Goal: Task Accomplishment & Management: Use online tool/utility

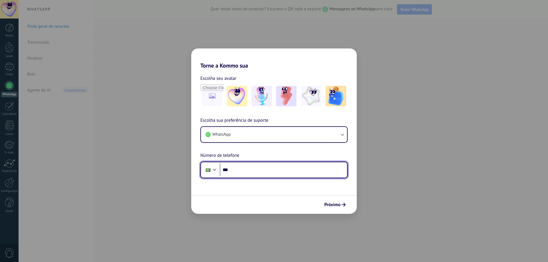
click at [268, 171] on input "***" at bounding box center [283, 169] width 127 height 13
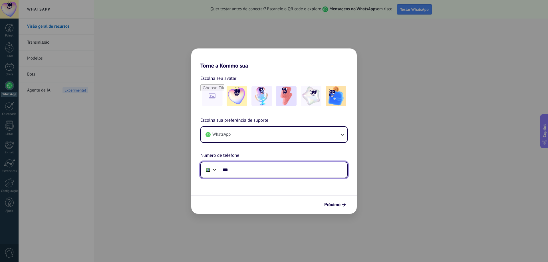
click at [248, 167] on input "***" at bounding box center [283, 169] width 127 height 13
type input "**********"
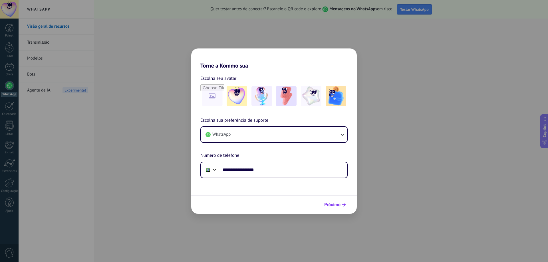
click at [342, 203] on icon "submit" at bounding box center [343, 205] width 4 height 4
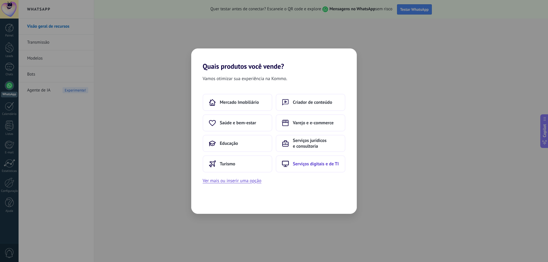
click at [311, 166] on span "Serviços digitais e de TI" at bounding box center [316, 164] width 46 height 6
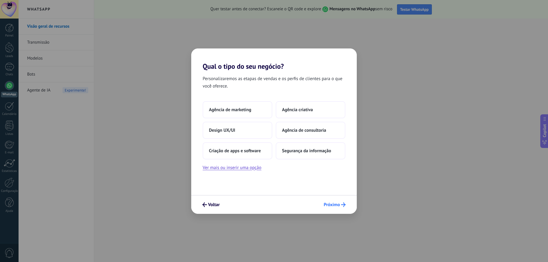
click at [333, 206] on span "Próximo" at bounding box center [331, 205] width 16 height 4
click at [333, 152] on button "Segurança da informação" at bounding box center [310, 150] width 70 height 17
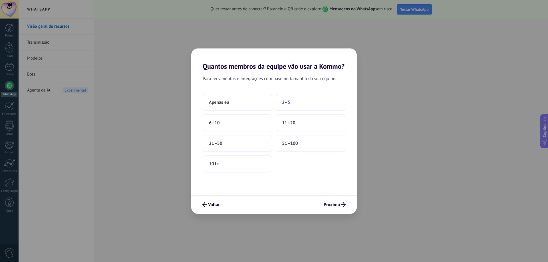
click at [290, 104] on span "2–5" at bounding box center [286, 103] width 8 height 6
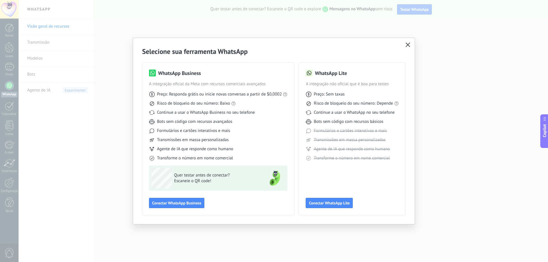
click at [408, 45] on use "button" at bounding box center [407, 44] width 4 height 4
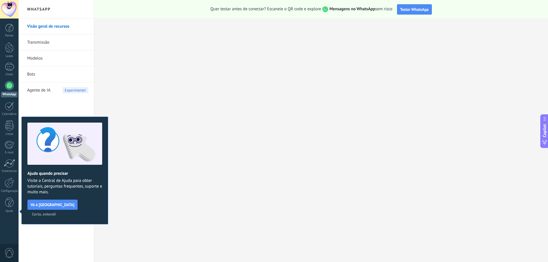
click at [53, 75] on link "Bots" at bounding box center [57, 74] width 61 height 16
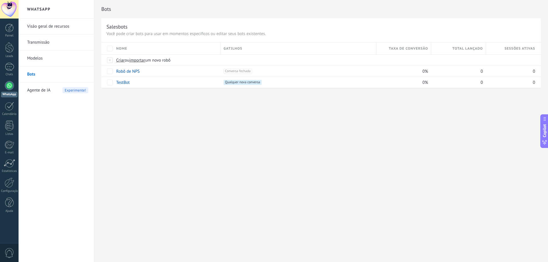
click at [272, 137] on div "Bots Salesbots Você pode criar bots para usar em momentos específicos ou editar…" at bounding box center [320, 131] width 453 height 262
click at [121, 61] on span "Criar" at bounding box center [120, 60] width 9 height 5
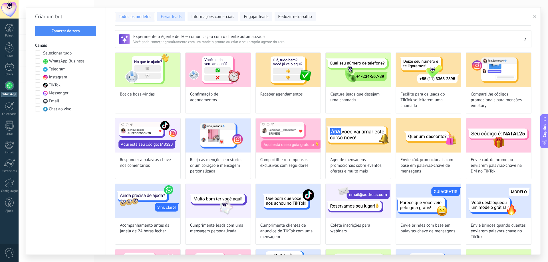
click at [171, 17] on span "Gerar leads" at bounding box center [171, 17] width 21 height 6
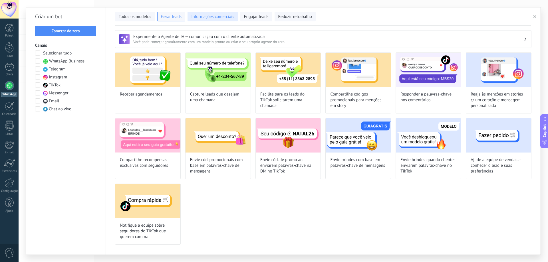
click at [214, 16] on span "Informações comerciais" at bounding box center [212, 17] width 43 height 6
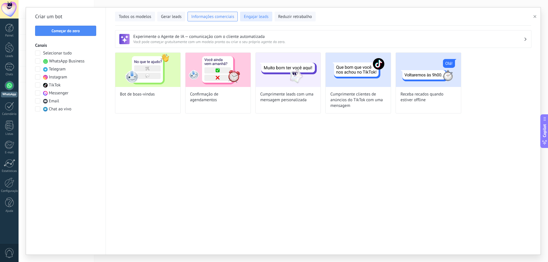
click at [255, 14] on span "Engajar leads" at bounding box center [256, 17] width 25 height 6
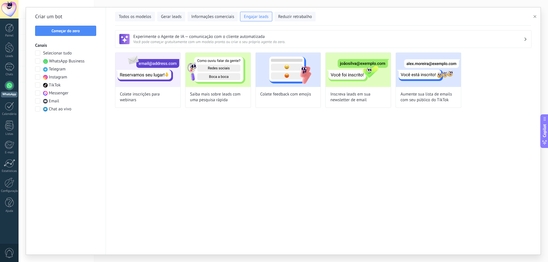
click at [37, 62] on span at bounding box center [37, 60] width 5 height 5
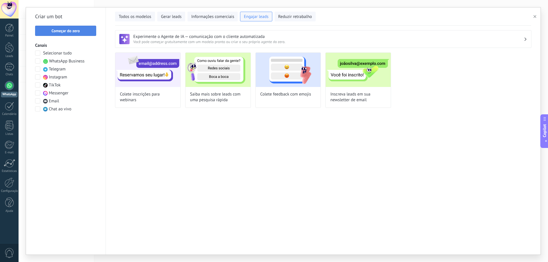
click at [70, 31] on span "Começar do zero" at bounding box center [65, 31] width 28 height 4
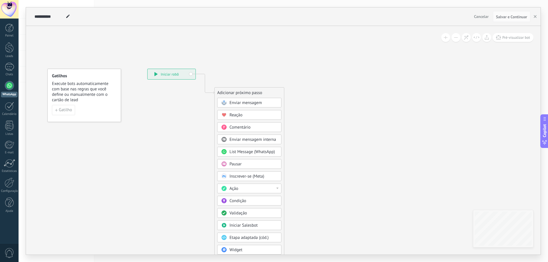
click at [245, 104] on span "Enviar mensagem" at bounding box center [245, 102] width 33 height 5
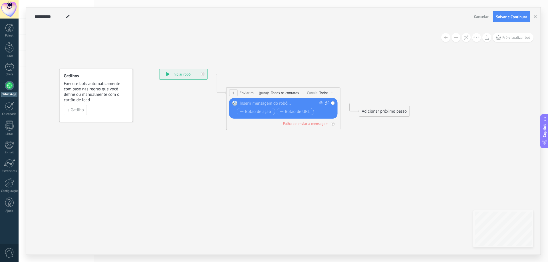
click at [289, 55] on icon at bounding box center [275, 95] width 516 height 339
click at [243, 151] on icon at bounding box center [275, 95] width 516 height 339
click at [260, 103] on div at bounding box center [282, 104] width 85 height 6
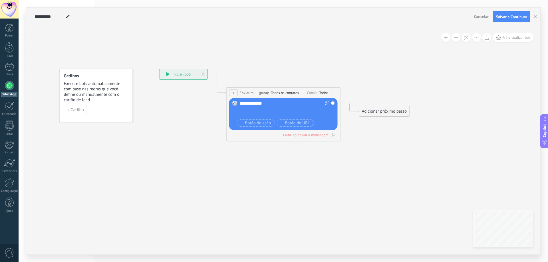
click at [268, 103] on div "**********" at bounding box center [284, 109] width 89 height 17
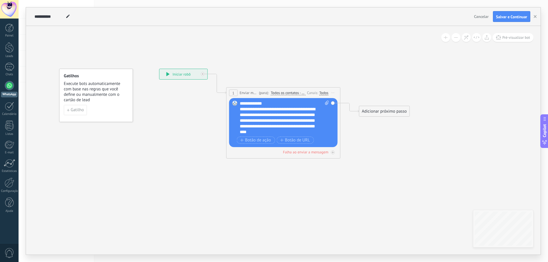
click at [268, 101] on div "**********" at bounding box center [284, 118] width 89 height 34
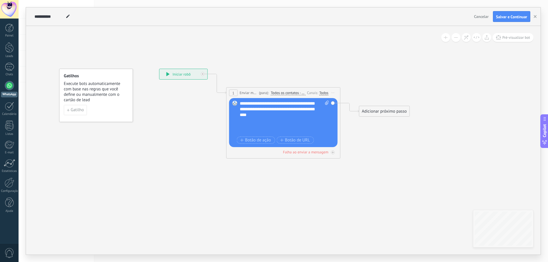
click at [244, 125] on div "**********" at bounding box center [279, 112] width 79 height 46
click at [379, 111] on div "Adicionar próximo passo" at bounding box center [384, 111] width 50 height 9
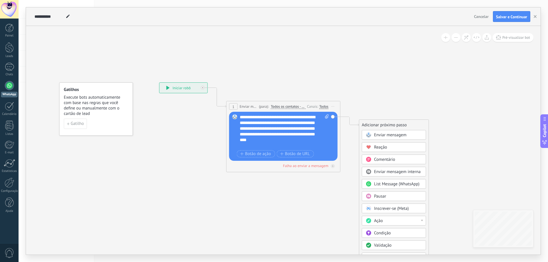
click at [282, 106] on span "Todos os contatos - canais selecionados" at bounding box center [288, 106] width 35 height 5
click at [282, 106] on button "Todos os contatos - canais selecionados" at bounding box center [303, 107] width 71 height 10
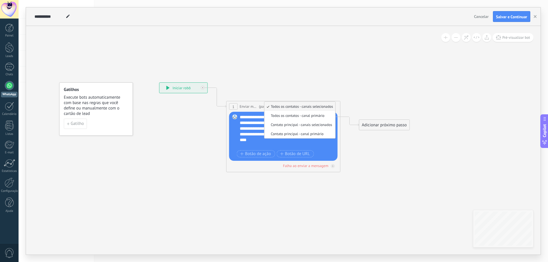
click at [313, 105] on span "Todos os contatos - canais selecionados" at bounding box center [298, 106] width 69 height 5
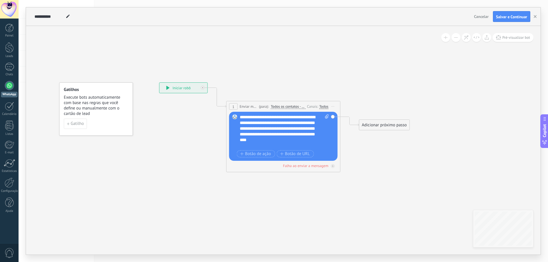
click at [323, 108] on div "Todos" at bounding box center [323, 106] width 9 height 5
click at [386, 163] on icon at bounding box center [275, 109] width 516 height 339
click at [245, 105] on span "Enviar mensagem" at bounding box center [249, 106] width 18 height 5
click at [181, 86] on div "**********" at bounding box center [183, 88] width 48 height 10
click at [168, 87] on icon at bounding box center [167, 88] width 3 height 4
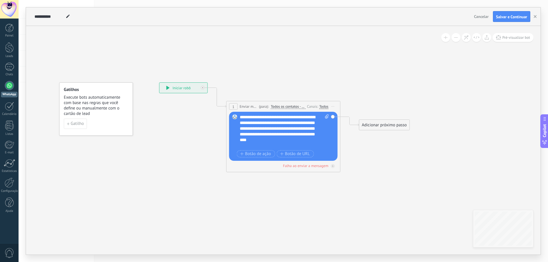
click at [392, 126] on div "Adicionar próximo passo" at bounding box center [384, 124] width 50 height 9
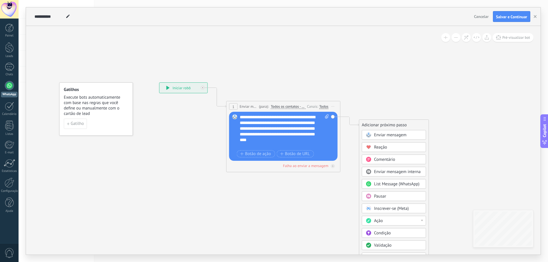
click at [404, 135] on span "Enviar mensagem" at bounding box center [390, 134] width 33 height 5
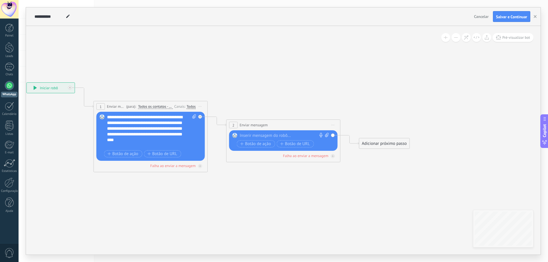
click at [333, 123] on span "Iniciar pré-visualização aqui [GEOGRAPHIC_DATA] Duplicar Excluir" at bounding box center [332, 125] width 9 height 8
click at [348, 163] on div "Excluir" at bounding box center [363, 162] width 65 height 10
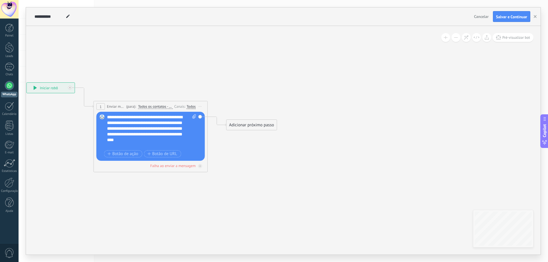
click at [265, 127] on div "Adicionar próximo passo" at bounding box center [251, 124] width 50 height 9
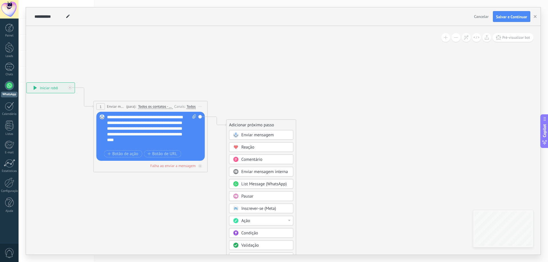
click at [269, 185] on span "List Message (WhatsApp)" at bounding box center [263, 183] width 45 height 5
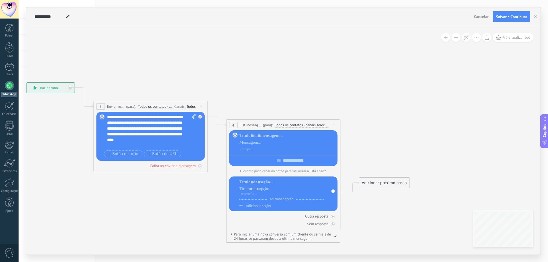
click at [334, 124] on span "Iniciar pré-visualização aqui [GEOGRAPHIC_DATA] Duplicar Excluir" at bounding box center [332, 125] width 9 height 8
click at [347, 162] on div "Excluir" at bounding box center [363, 162] width 65 height 10
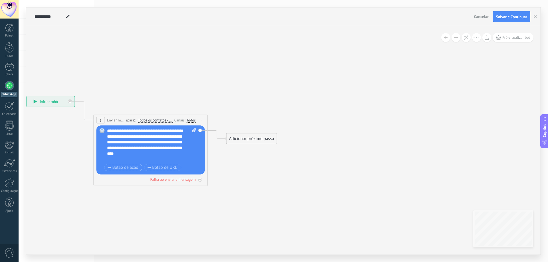
click at [380, 141] on icon at bounding box center [142, 141] width 516 height 375
click at [163, 85] on icon at bounding box center [142, 141] width 516 height 375
click at [513, 16] on span "Salvar e Continuar" at bounding box center [511, 17] width 31 height 4
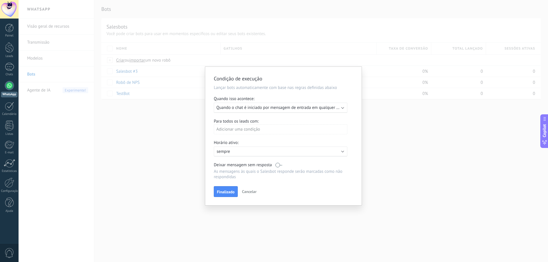
click at [243, 151] on p "sempre" at bounding box center [266, 151] width 100 height 5
click at [250, 192] on div at bounding box center [283, 136] width 156 height 139
click at [254, 192] on span "Cancelar" at bounding box center [249, 191] width 15 height 5
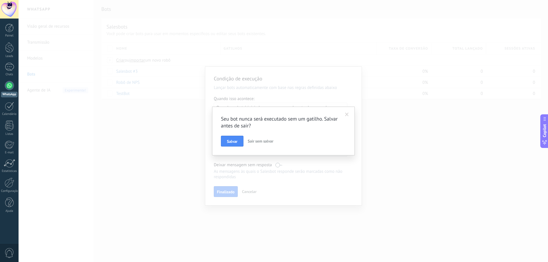
click at [260, 141] on span "Sair sem salvar" at bounding box center [261, 141] width 26 height 5
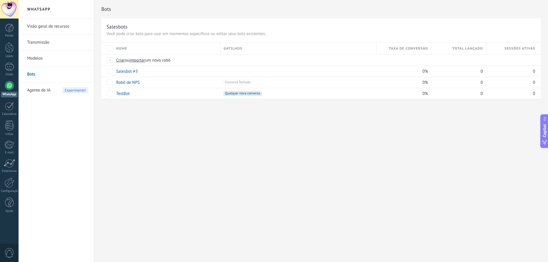
click at [250, 147] on div "Bots Salesbots Você pode criar bots para usar em momentos específicos ou editar…" at bounding box center [320, 131] width 453 height 262
drag, startPoint x: 196, startPoint y: 155, endPoint x: 175, endPoint y: 134, distance: 28.8
click at [195, 155] on div "Bots Salesbots Você pode criar bots para usar em momentos específicos ou editar…" at bounding box center [320, 131] width 453 height 262
click at [263, 137] on div "Bots Salesbots Você pode criar bots para usar em momentos específicos ou editar…" at bounding box center [320, 131] width 453 height 262
click at [325, 71] on div at bounding box center [297, 71] width 149 height 5
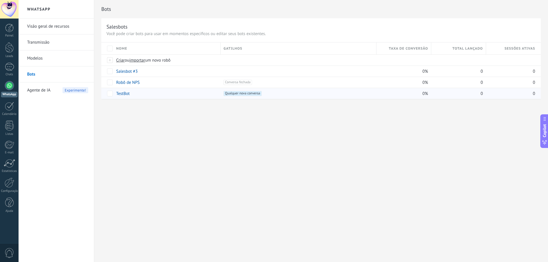
click at [283, 94] on div "+1 Qualquer nova conversa +0" at bounding box center [297, 93] width 149 height 5
click at [50, 75] on link "Bots" at bounding box center [57, 74] width 61 height 16
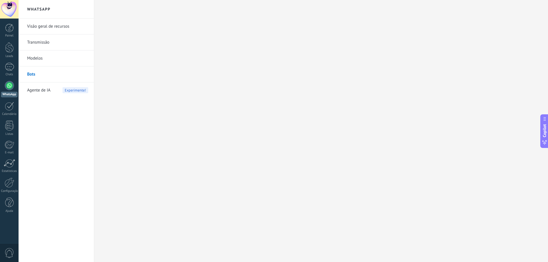
click at [58, 42] on link "Transmissão" at bounding box center [57, 43] width 61 height 16
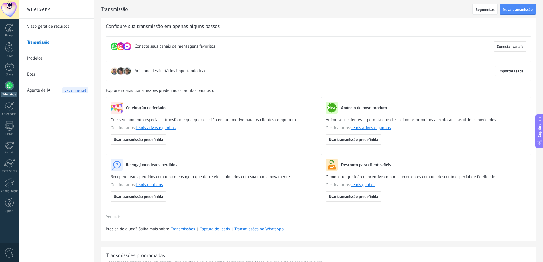
click at [68, 25] on link "Visão geral de recursos" at bounding box center [57, 27] width 61 height 16
